Goal: Find specific page/section: Find specific page/section

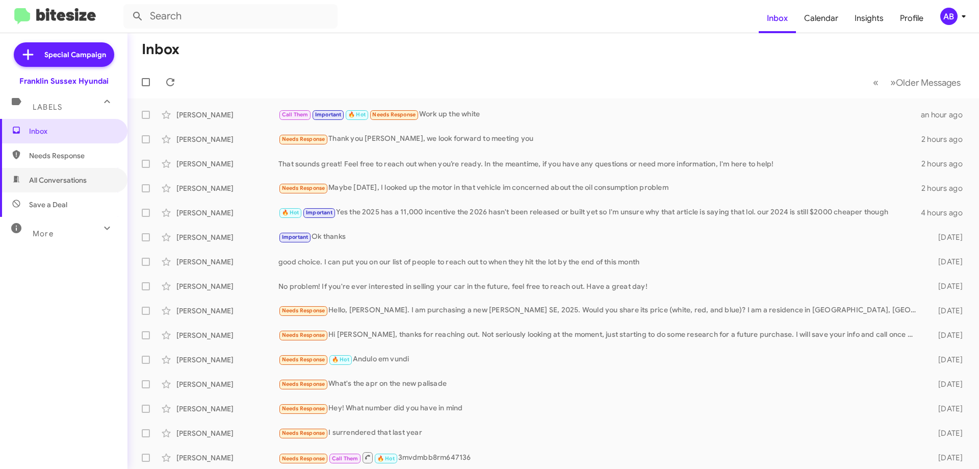
click at [84, 173] on span "All Conversations" at bounding box center [63, 180] width 127 height 24
type input "in:all-conversations"
